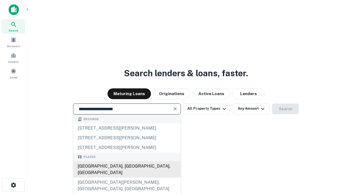
click at [127, 178] on div "Santa Monica, CA, USA" at bounding box center [126, 170] width 107 height 16
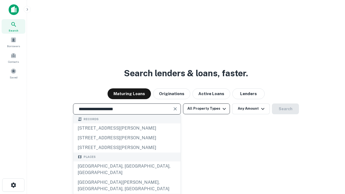
type input "**********"
click at [207, 109] on button "All Property Types" at bounding box center [206, 109] width 47 height 11
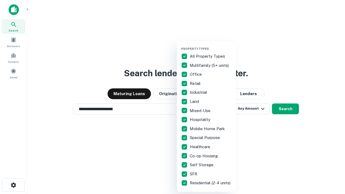
click at [211, 45] on button "button" at bounding box center [210, 45] width 59 height 0
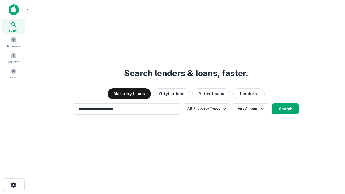
scroll to position [8, 0]
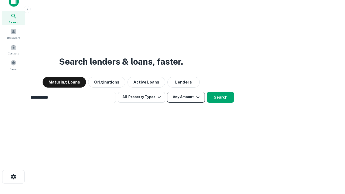
click at [167, 92] on button "Any Amount" at bounding box center [186, 97] width 38 height 11
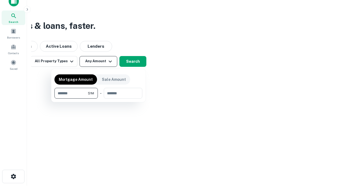
type input "*******"
click at [98, 99] on button "button" at bounding box center [98, 99] width 88 height 0
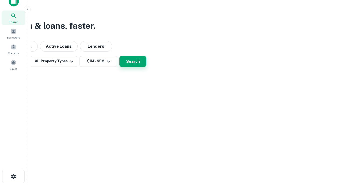
click at [146, 67] on button "Search" at bounding box center [132, 61] width 27 height 11
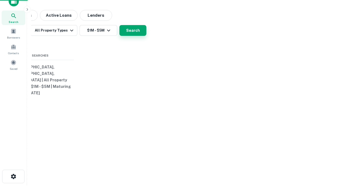
scroll to position [8, 0]
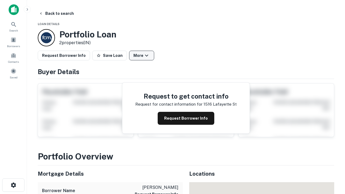
click at [142, 56] on button "More" at bounding box center [141, 56] width 25 height 10
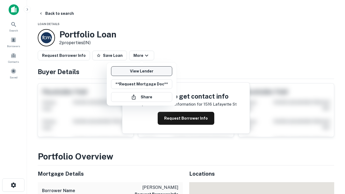
click at [142, 71] on link "View Lender" at bounding box center [141, 71] width 61 height 10
